Goal: Transaction & Acquisition: Book appointment/travel/reservation

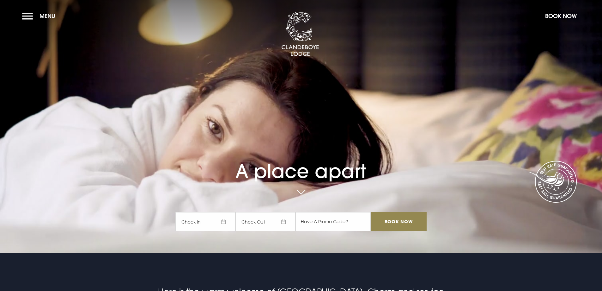
click at [224, 220] on span "Check In" at bounding box center [205, 221] width 60 height 19
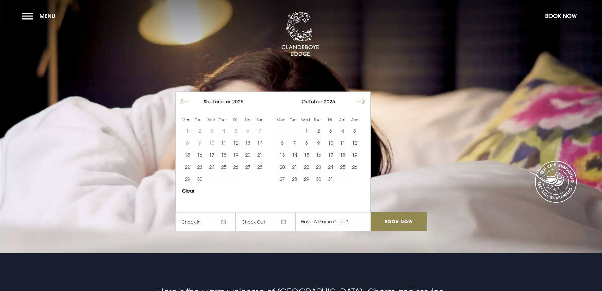
click at [364, 99] on button "Move forward to switch to the next month." at bounding box center [361, 101] width 12 height 12
click at [354, 132] on button "2" at bounding box center [355, 131] width 12 height 12
click at [284, 144] on button "3" at bounding box center [282, 143] width 12 height 12
click at [345, 220] on input "text" at bounding box center [333, 221] width 75 height 19
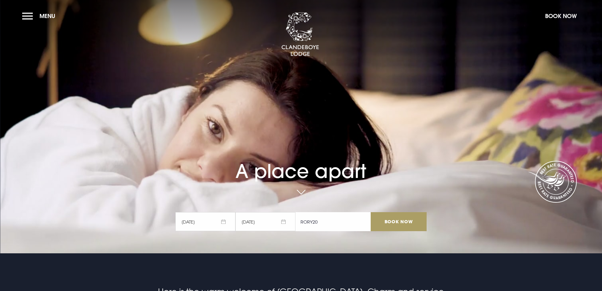
type input "RORY20"
click at [406, 226] on input "Book Now" at bounding box center [399, 221] width 56 height 19
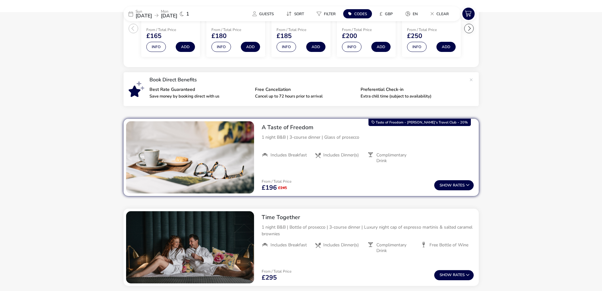
scroll to position [172, 0]
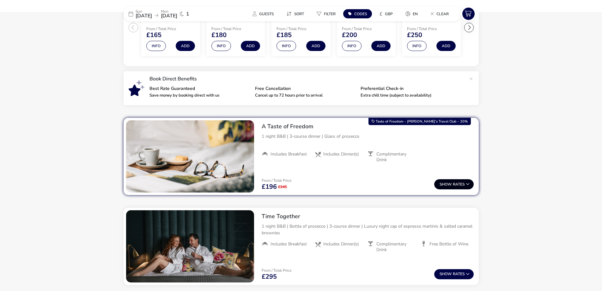
click at [451, 181] on button "Show Rates" at bounding box center [454, 184] width 40 height 10
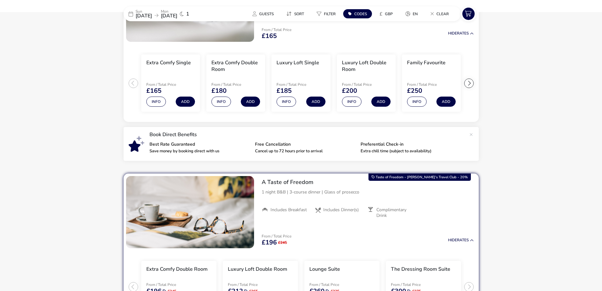
scroll to position [100, 0]
